Goal: Communication & Community: Answer question/provide support

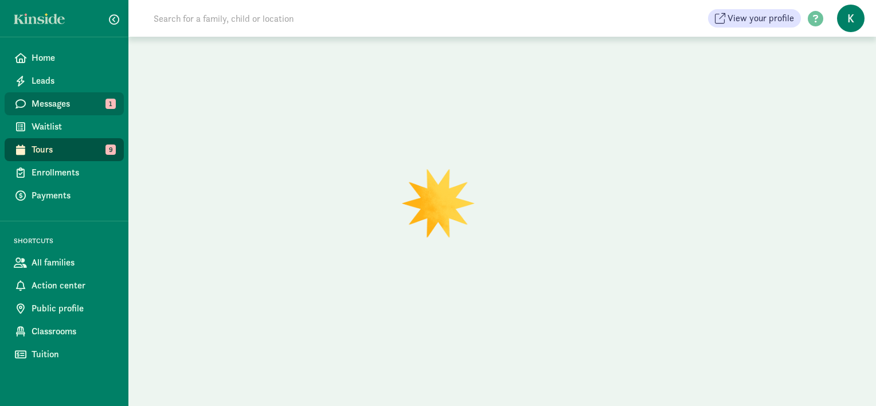
click at [72, 107] on span "Messages" at bounding box center [73, 104] width 83 height 14
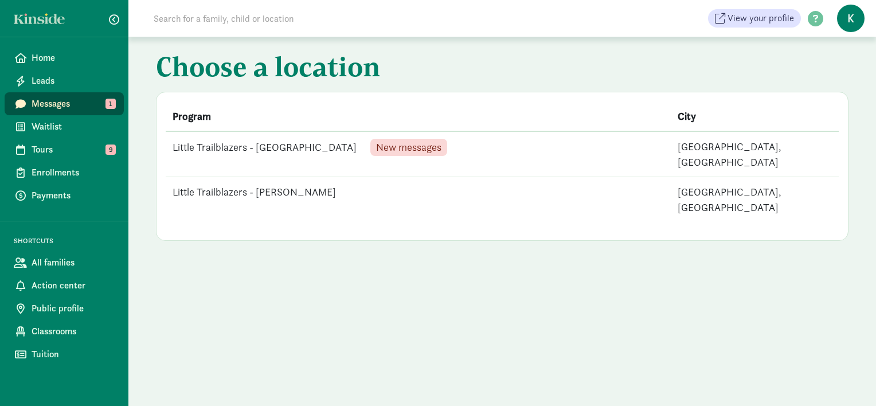
click at [370, 143] on div "New messages" at bounding box center [408, 147] width 77 height 17
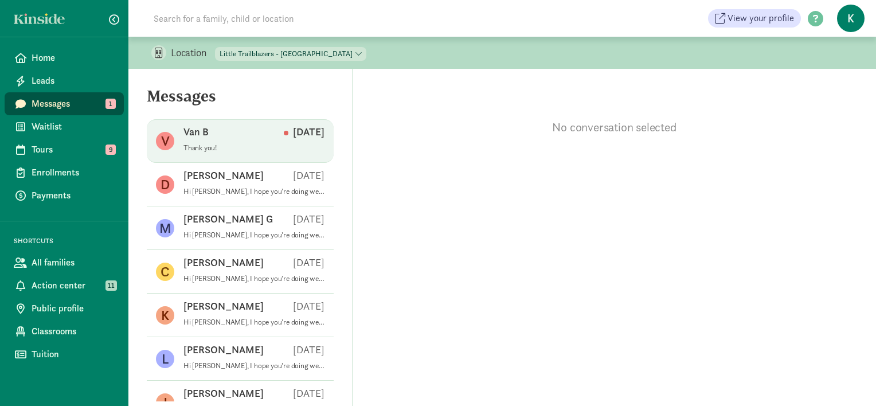
click at [233, 154] on span "[PERSON_NAME] [DATE] Thank you!" at bounding box center [253, 141] width 141 height 32
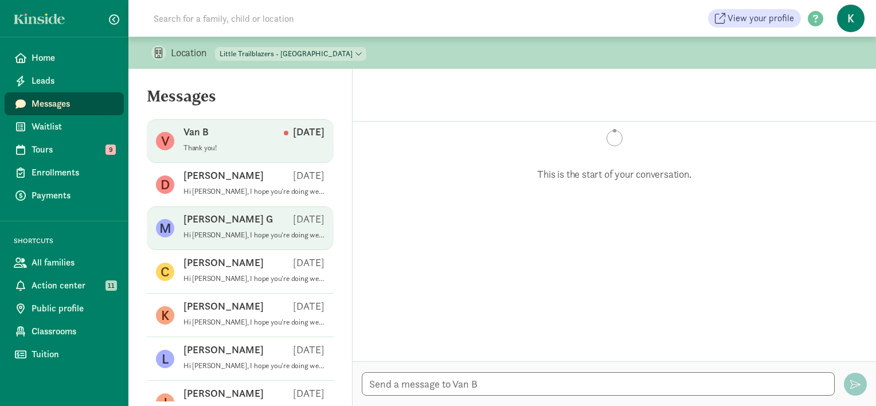
scroll to position [179, 0]
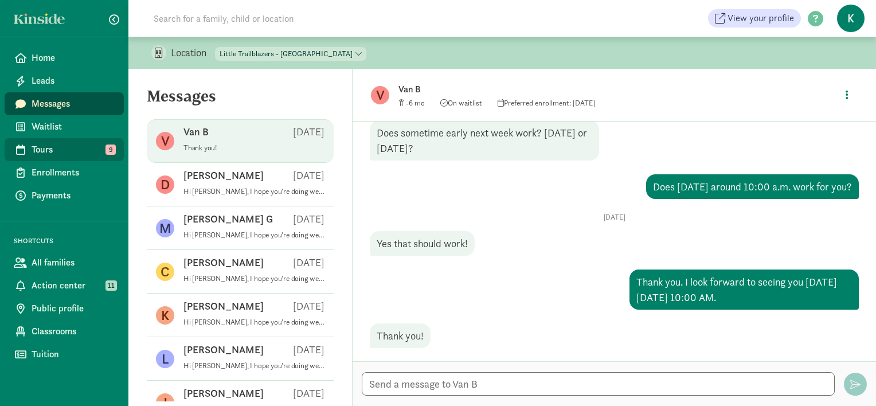
click at [77, 150] on span "Tours" at bounding box center [73, 150] width 83 height 14
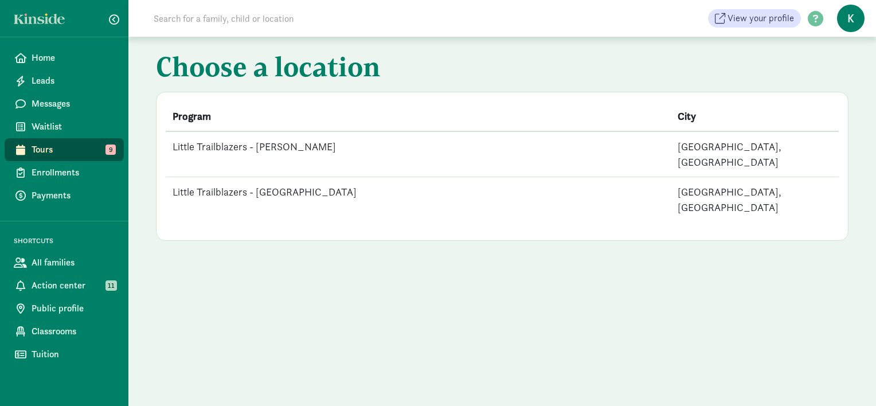
click at [307, 177] on td "Little Trailblazers - [GEOGRAPHIC_DATA]" at bounding box center [418, 199] width 505 height 45
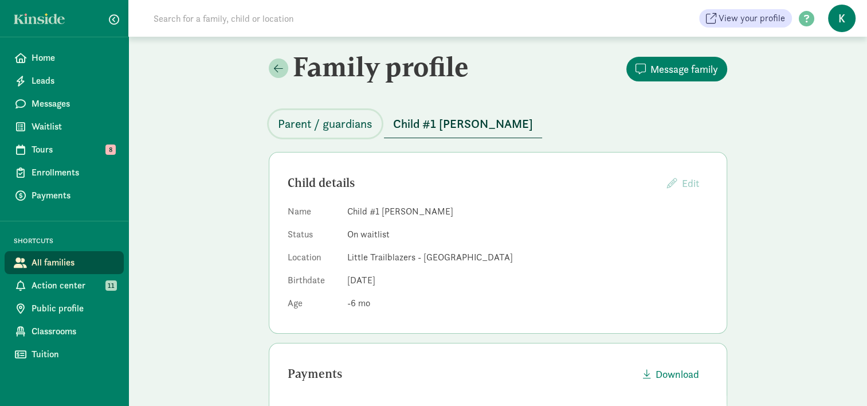
click at [315, 128] on span "Parent / guardians" at bounding box center [325, 124] width 95 height 18
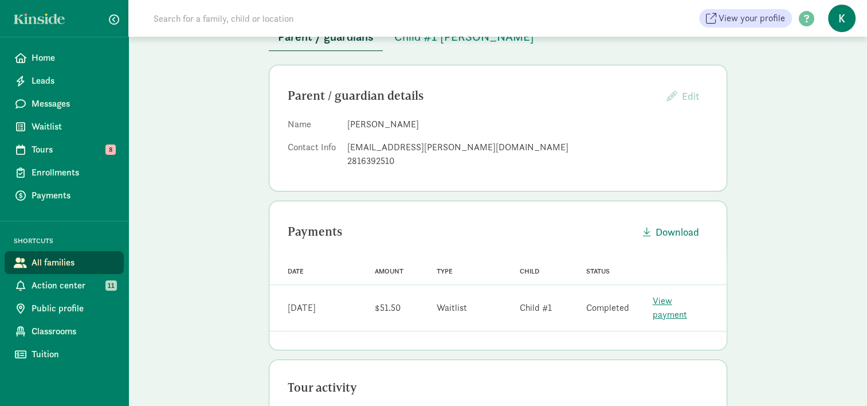
scroll to position [172, 0]
